Goal: Communication & Community: Ask a question

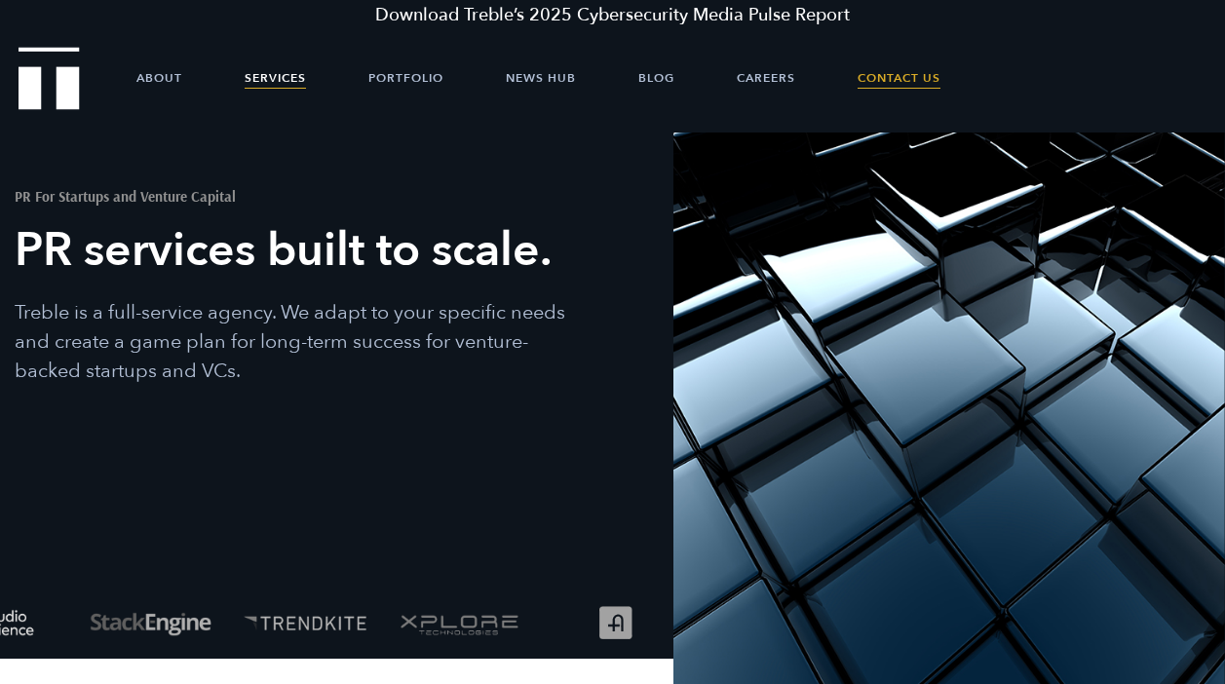
click at [888, 91] on link "Contact Us" at bounding box center [899, 78] width 83 height 58
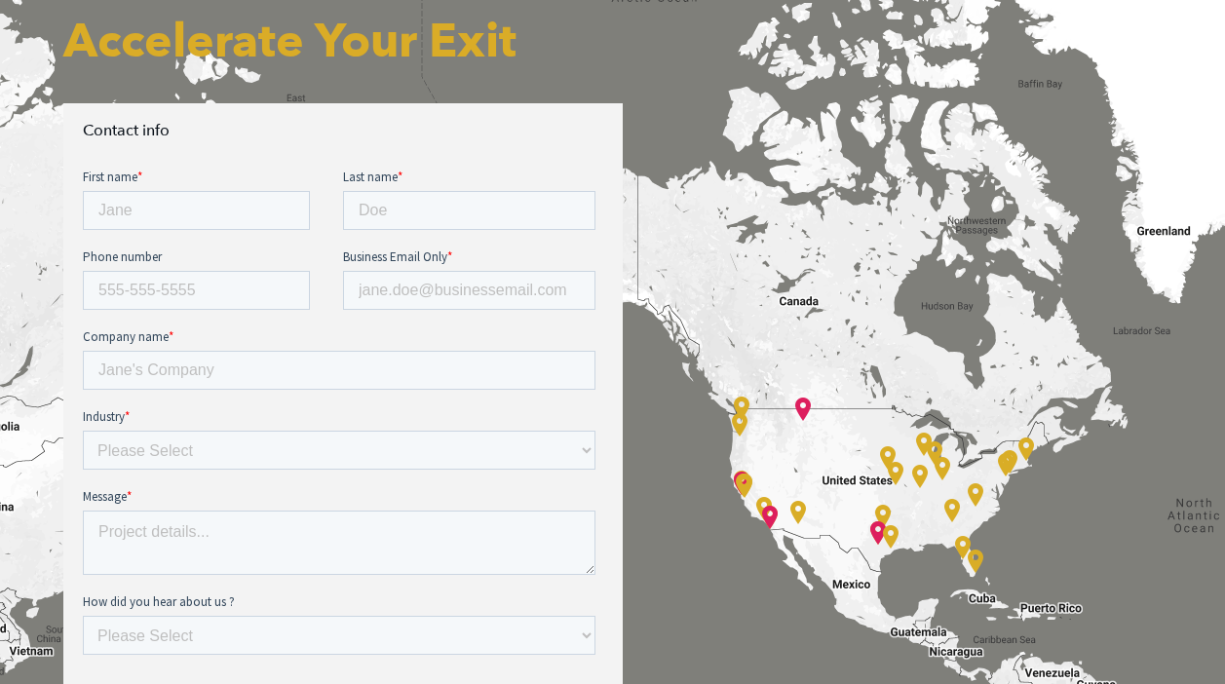
scroll to position [676, 0]
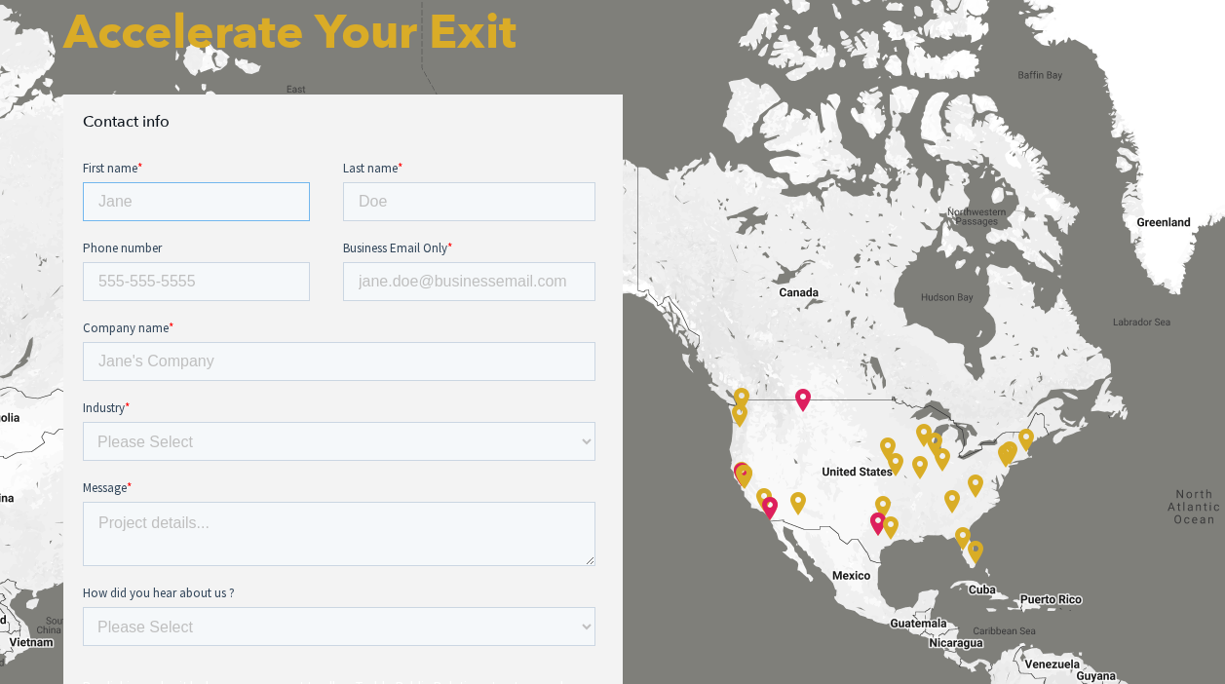
click at [216, 200] on input "First name *" at bounding box center [196, 201] width 227 height 39
type input "[PERSON_NAME]"
type input "[PERSON_NAME][EMAIL_ADDRESS][DOMAIN_NAME]"
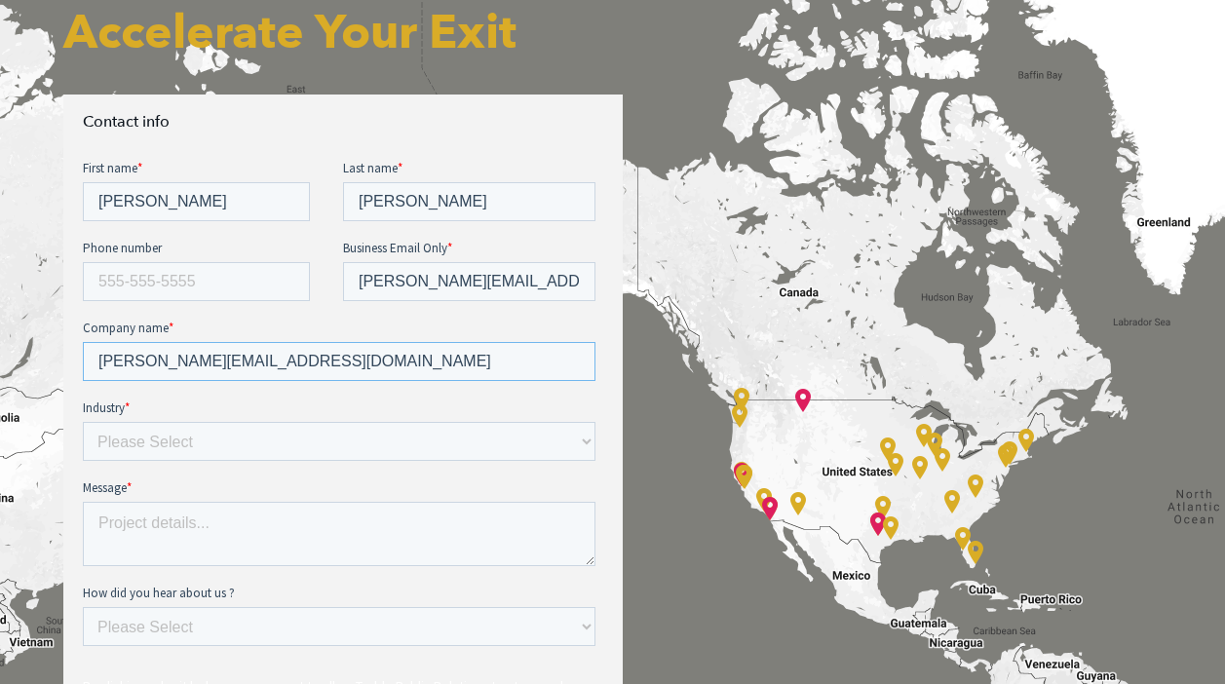
type input "[PERSON_NAME][EMAIL_ADDRESS][DOMAIN_NAME]"
select select "Other"
click at [83, 422] on select "Please Select E-commerce AI API Big Data Bio Tech (including Life Sciences) Blo…" at bounding box center [339, 441] width 513 height 39
click at [233, 528] on textarea "Message *" at bounding box center [339, 534] width 513 height 64
paste textarea "My name is [PERSON_NAME], and I am including one of my clients, [PERSON_NAME], …"
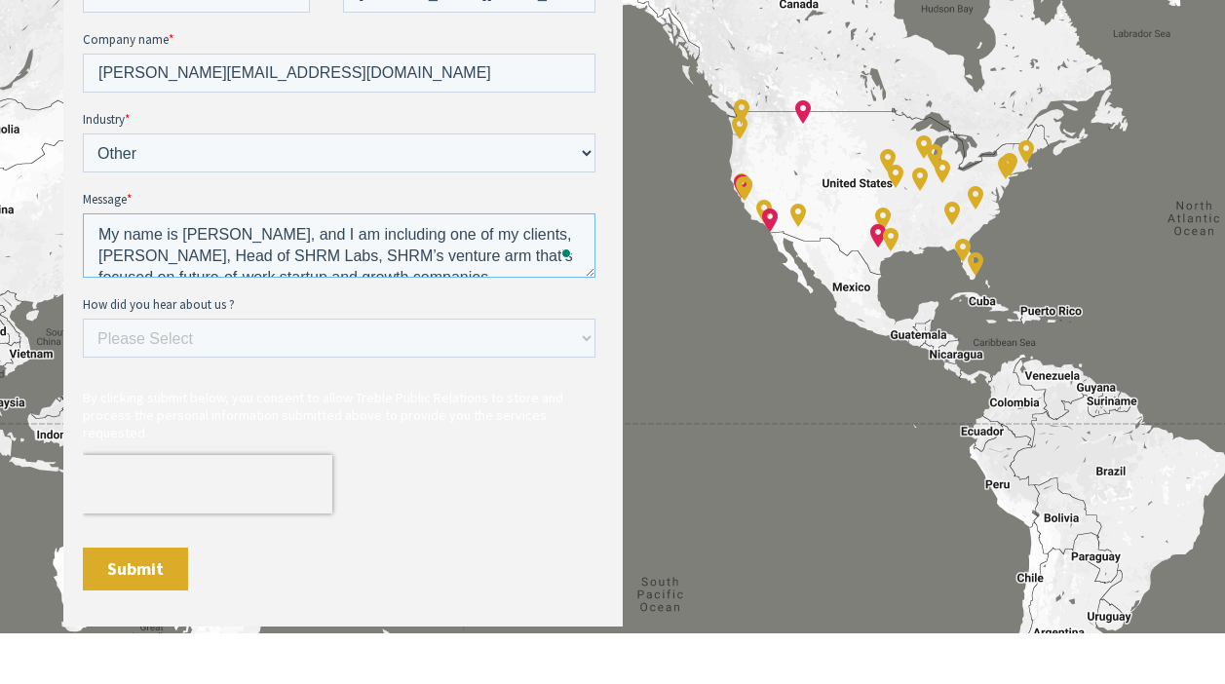
scroll to position [966, 0]
type textarea "My name is [PERSON_NAME], and I am including one of my clients, [PERSON_NAME], …"
click at [154, 558] on input "Submit" at bounding box center [135, 568] width 105 height 43
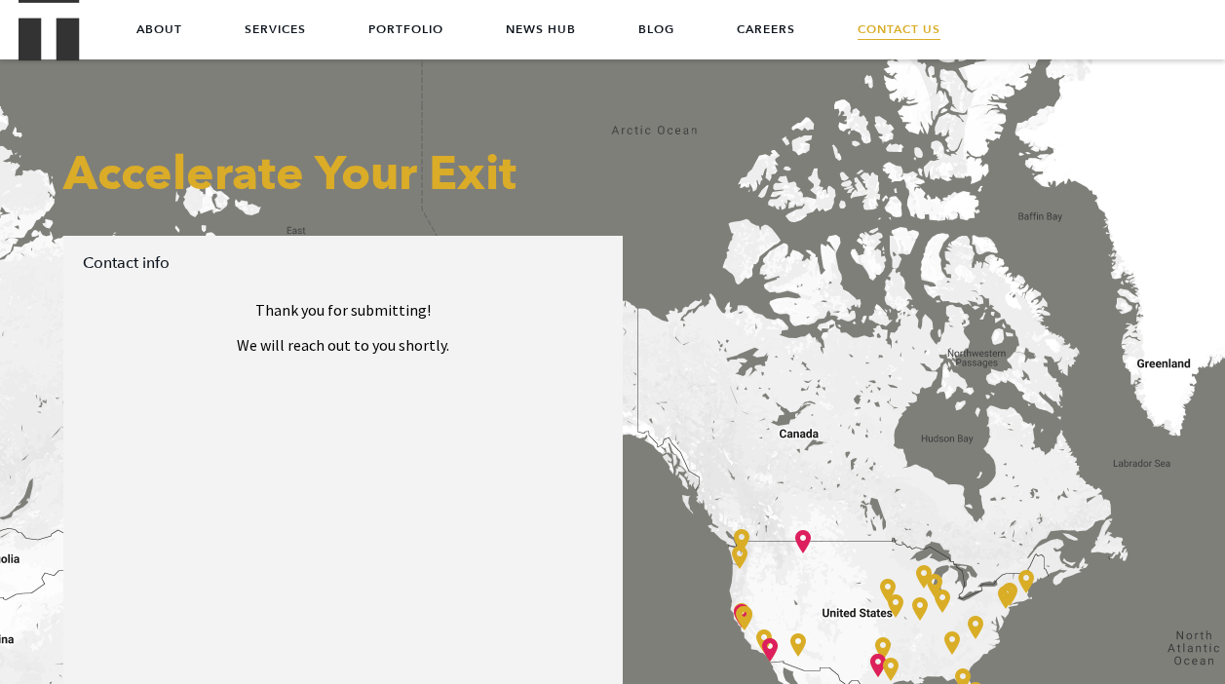
scroll to position [531, 0]
